Goal: Find contact information: Find contact information

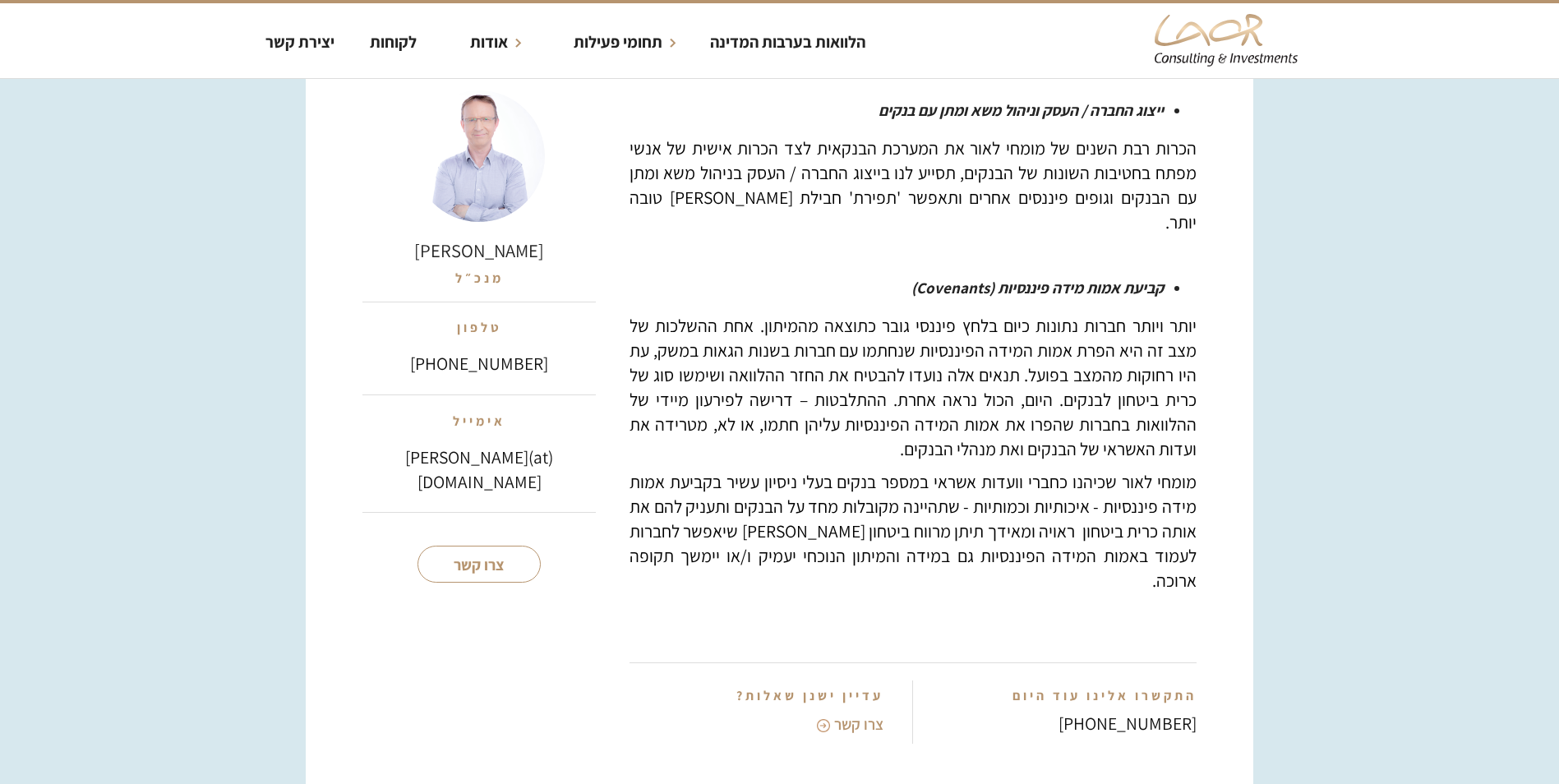
scroll to position [2300, 0]
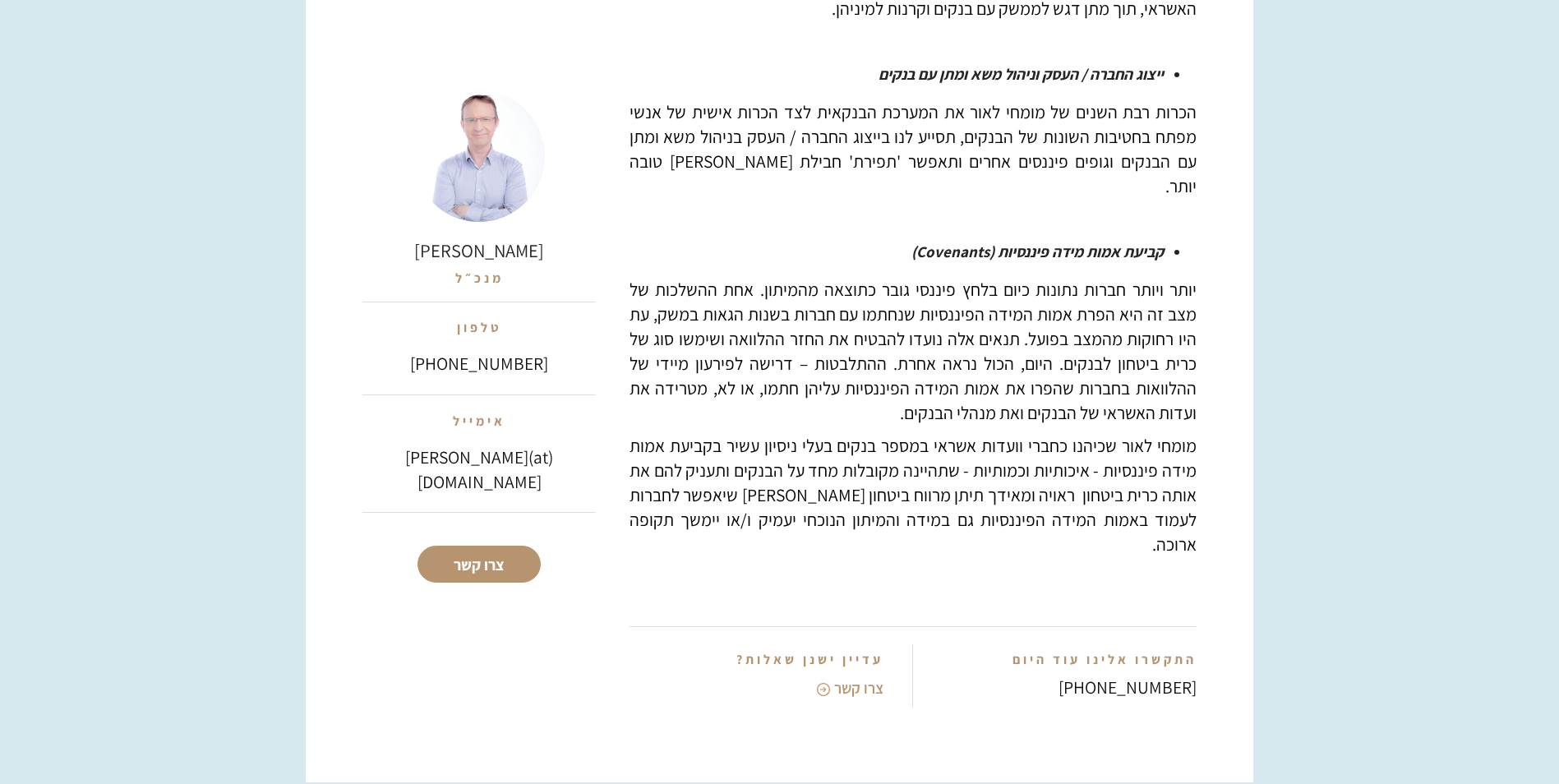
click at [479, 564] on link "צרו קשר" at bounding box center [479, 564] width 123 height 37
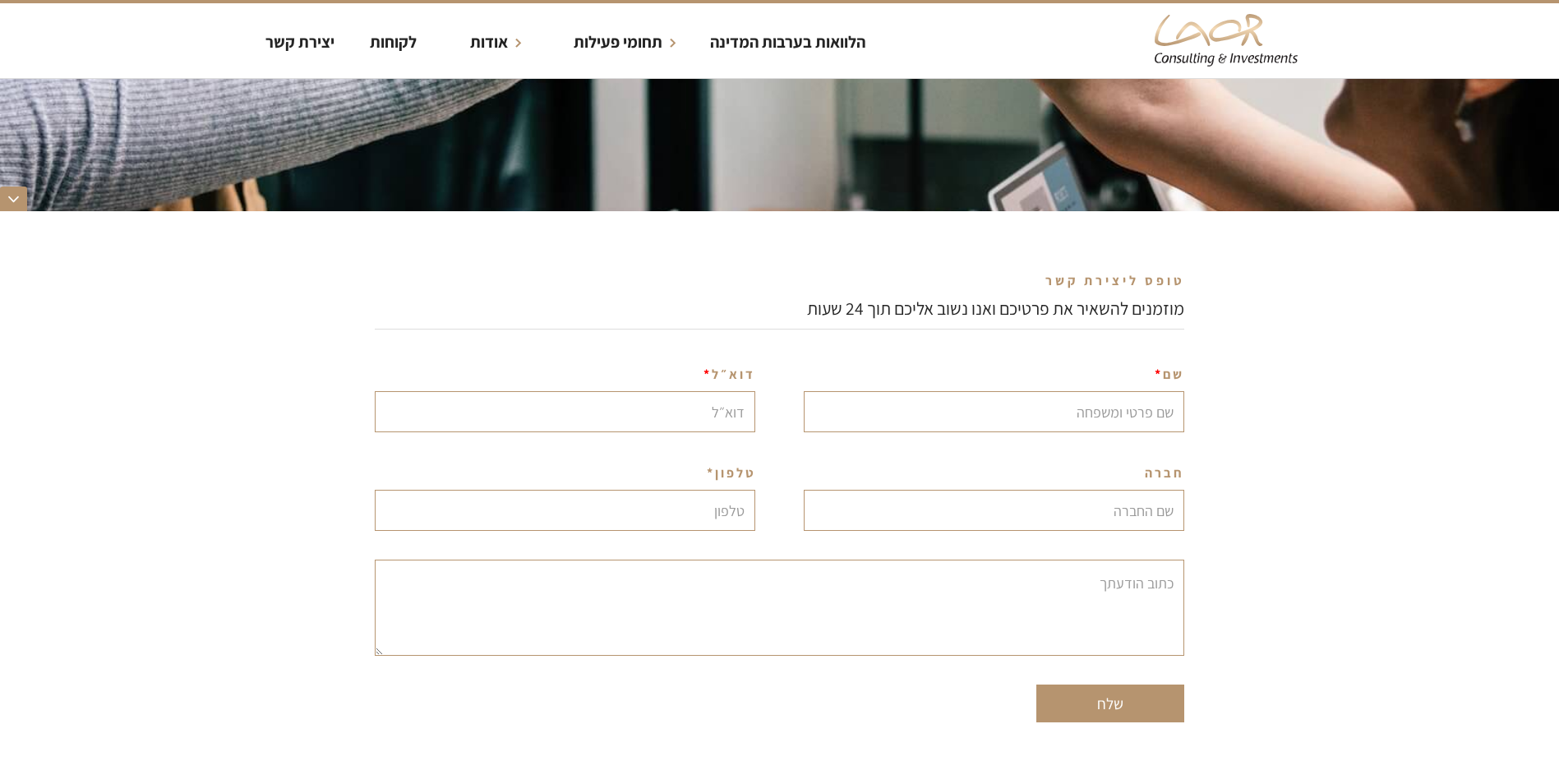
scroll to position [328, 0]
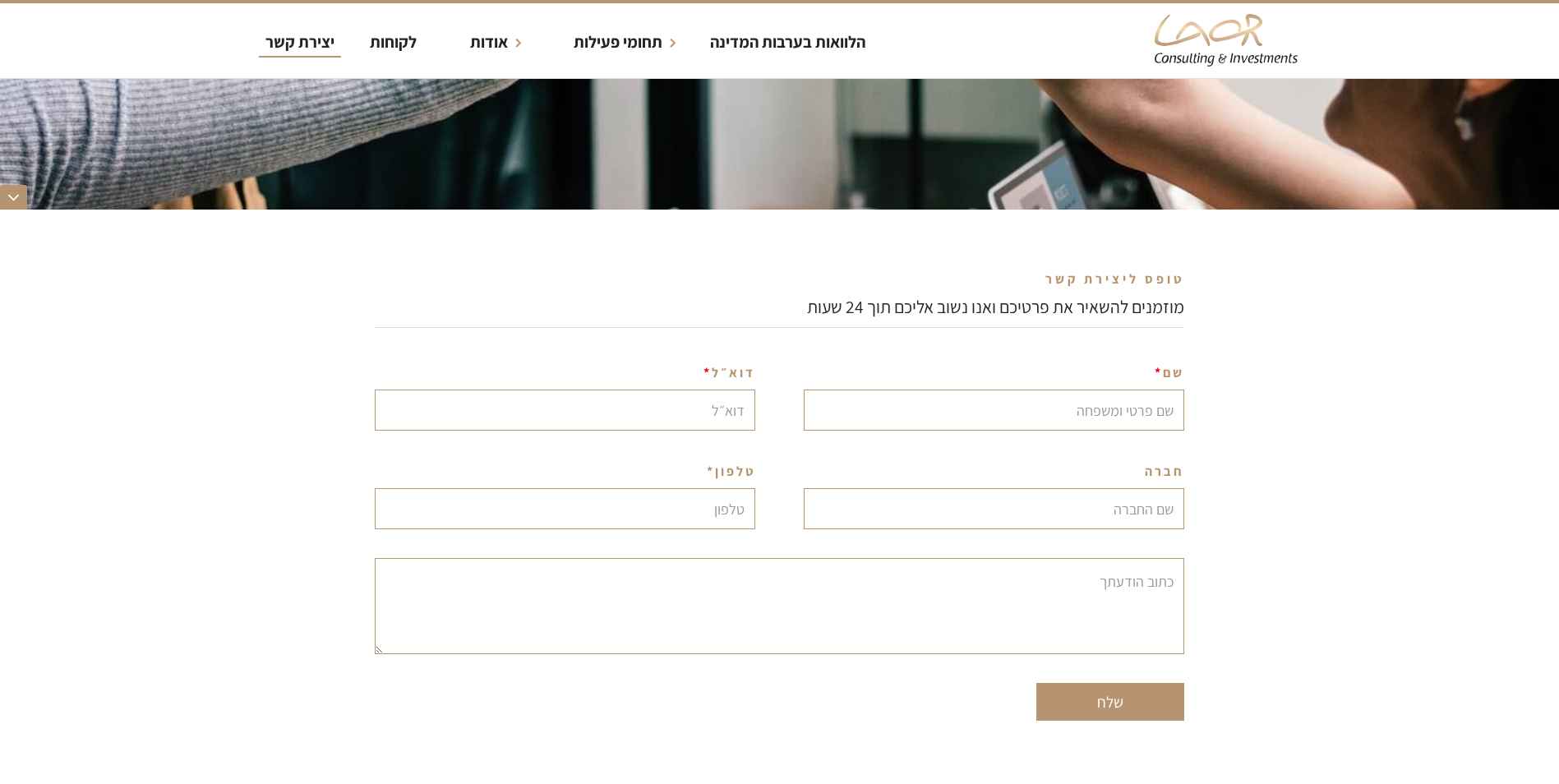
click at [296, 45] on div "יצירת קשר" at bounding box center [300, 42] width 69 height 25
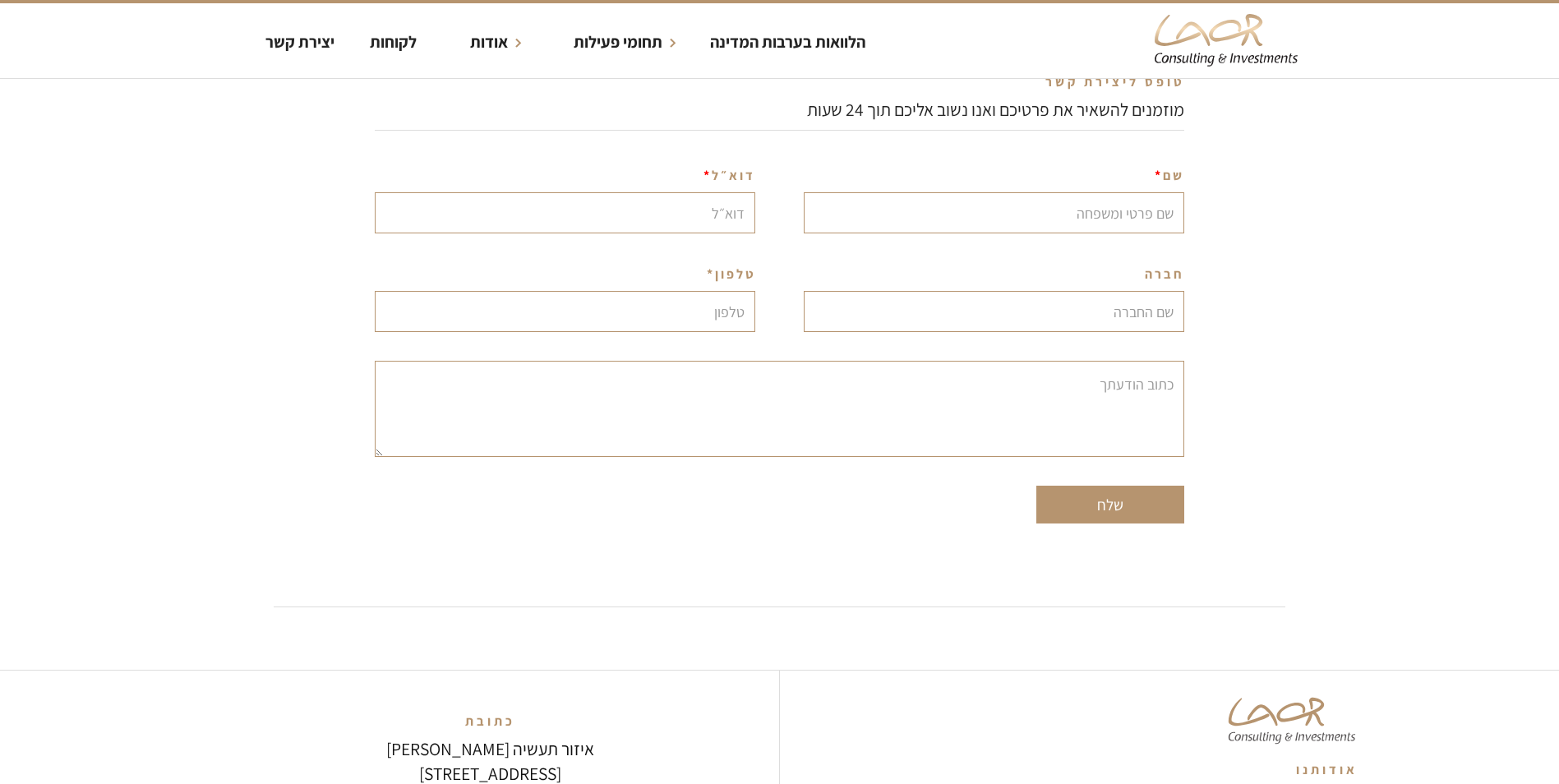
scroll to position [840, 0]
